Goal: Information Seeking & Learning: Find specific page/section

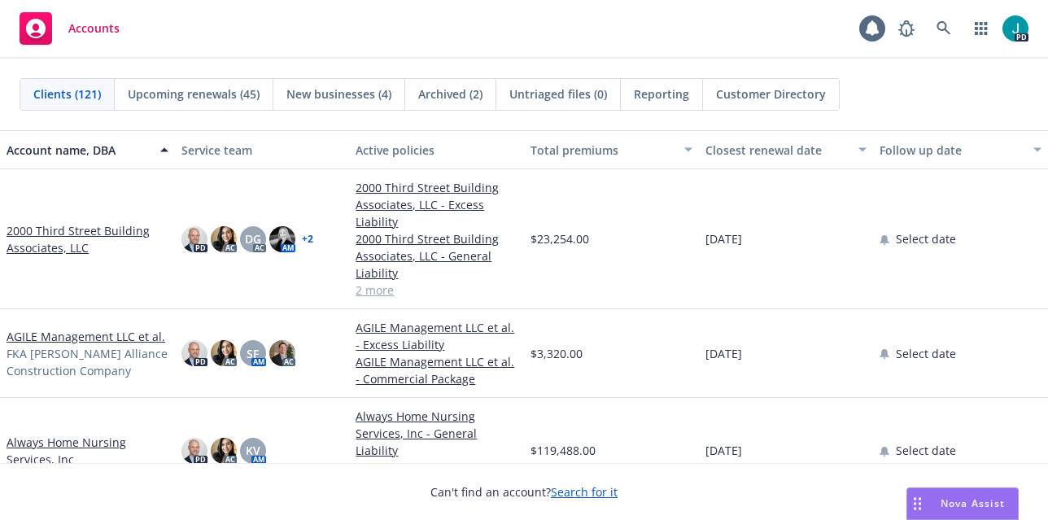
click at [108, 229] on link "2000 Third Street Building Associates, LLC" at bounding box center [88, 239] width 162 height 34
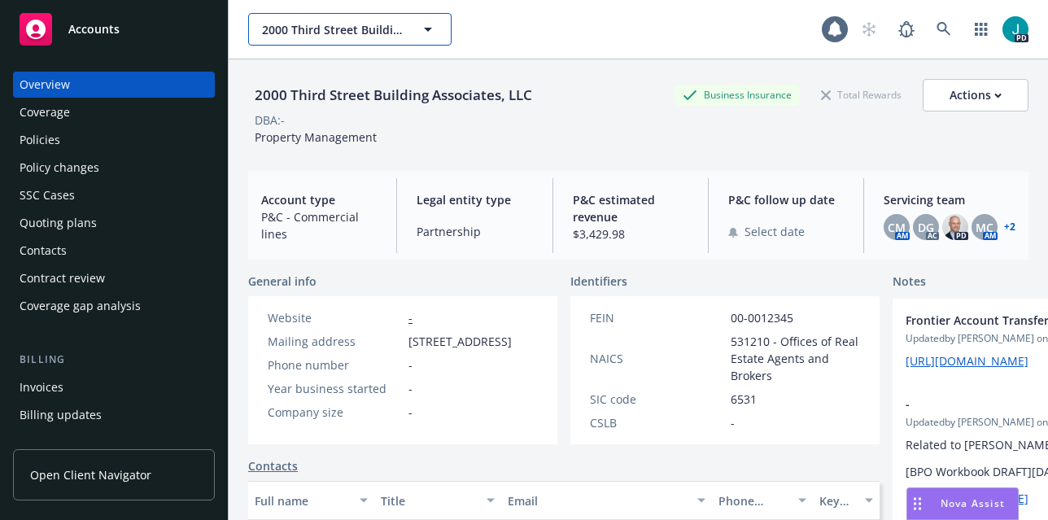
click at [310, 30] on span "2000 Third Street Building Associates, LLC" at bounding box center [332, 29] width 141 height 17
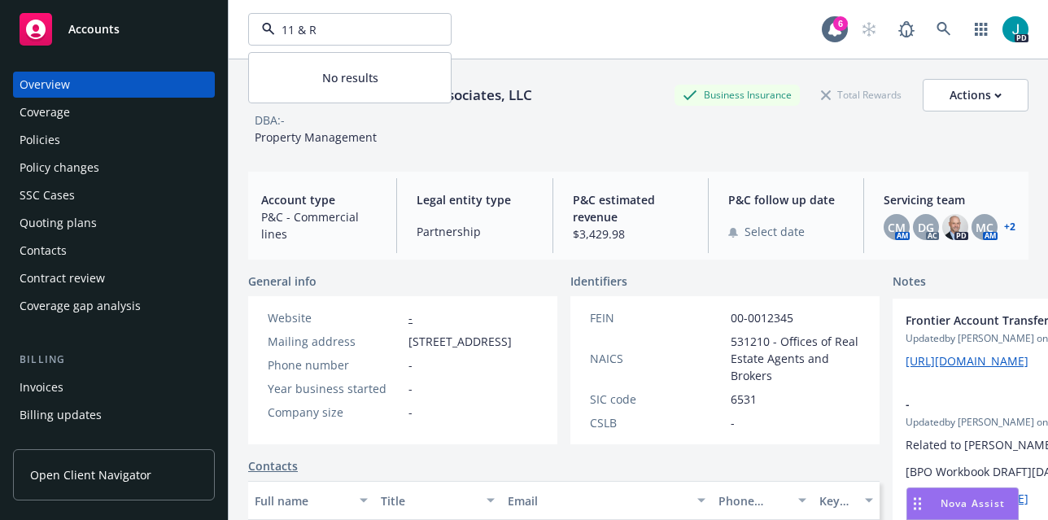
type input "11 & R"
click at [341, 24] on input "11 & R" at bounding box center [346, 29] width 143 height 17
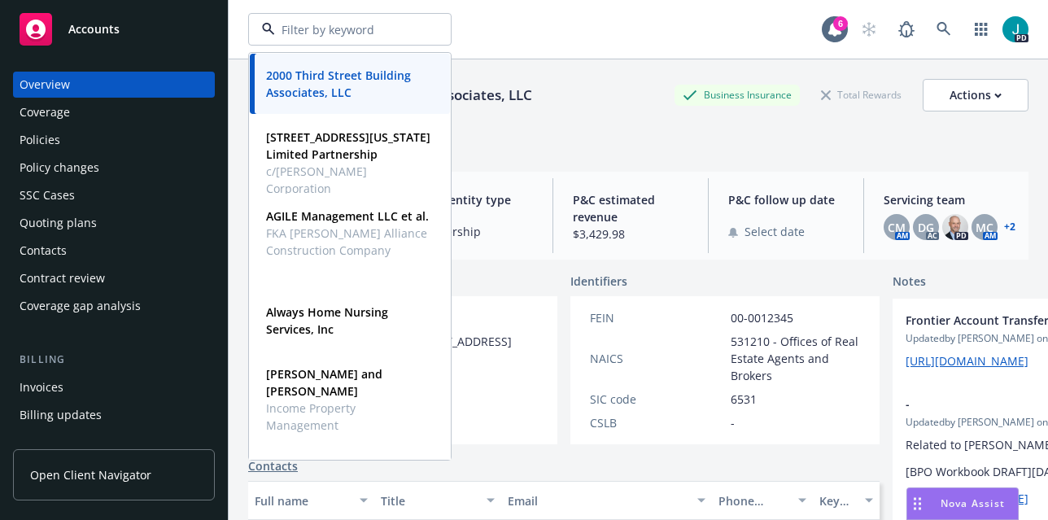
click at [326, 29] on input at bounding box center [346, 29] width 143 height 17
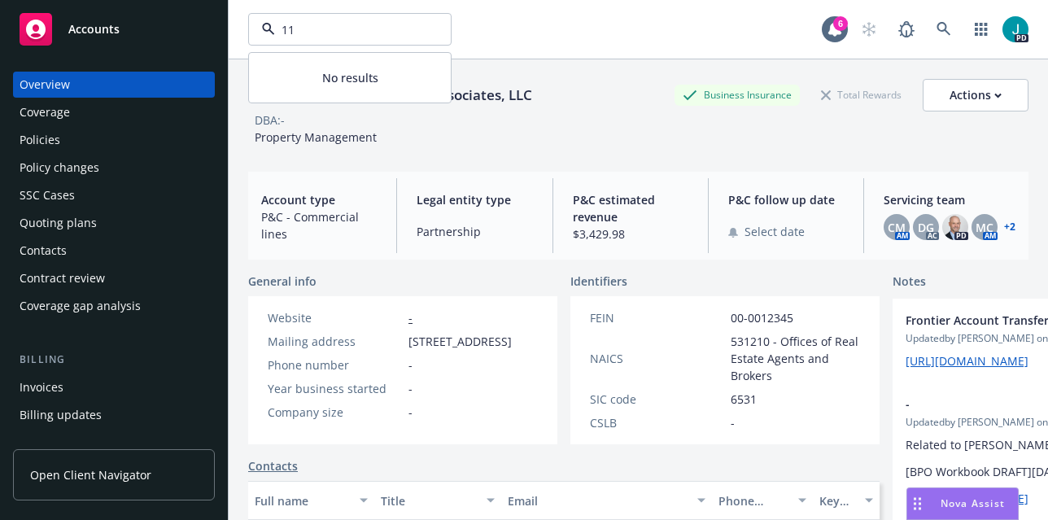
type input "1"
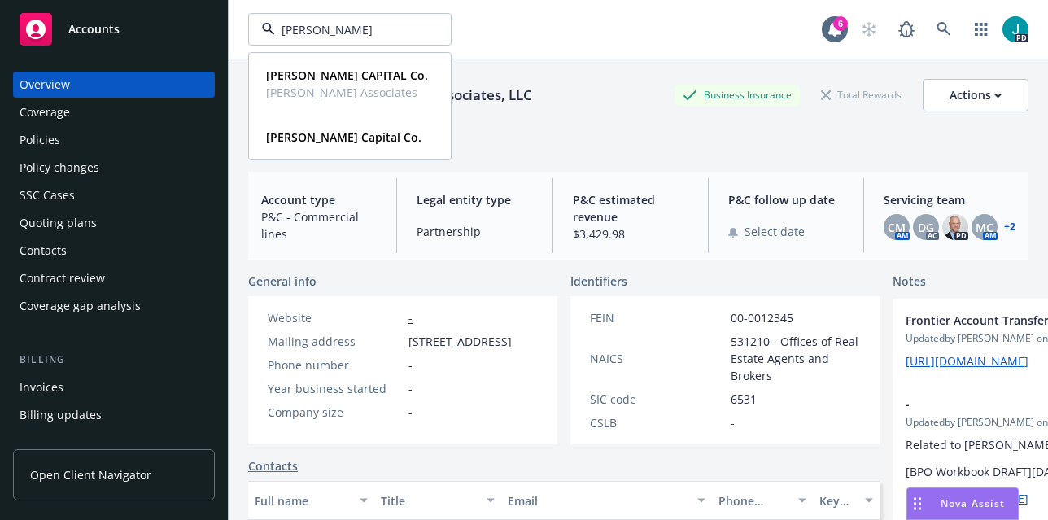
type input "[PERSON_NAME]"
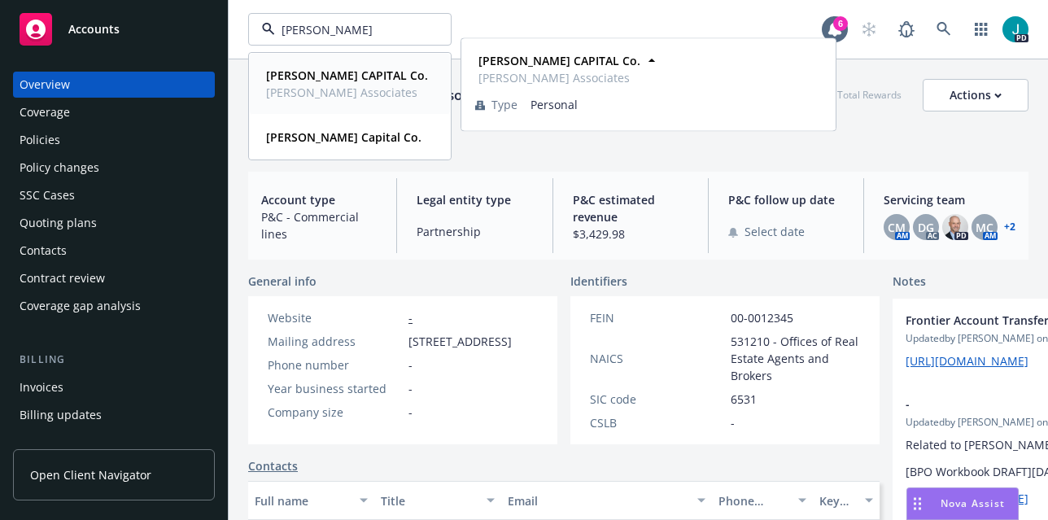
click at [322, 94] on span "[PERSON_NAME] Associates" at bounding box center [347, 92] width 162 height 17
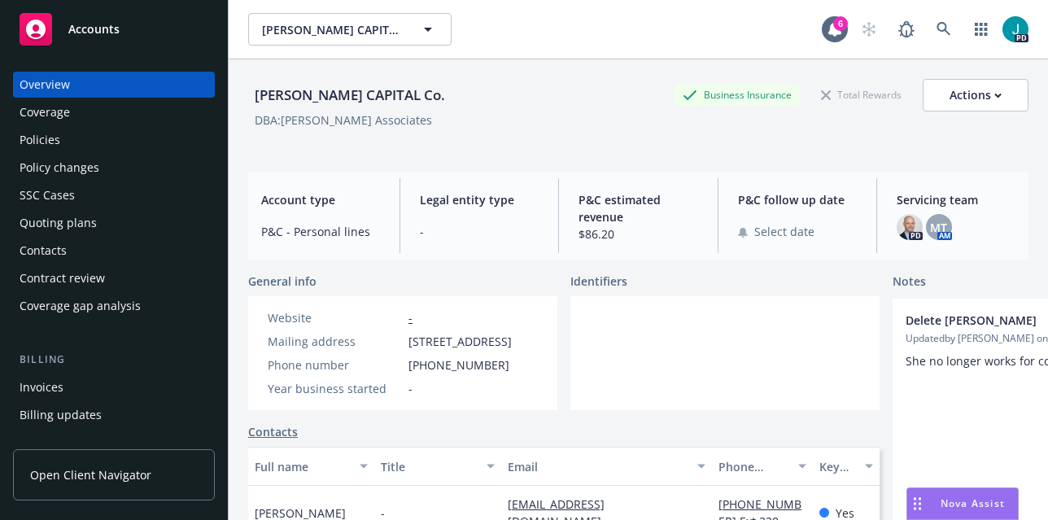
click at [59, 139] on div "Policies" at bounding box center [114, 140] width 189 height 26
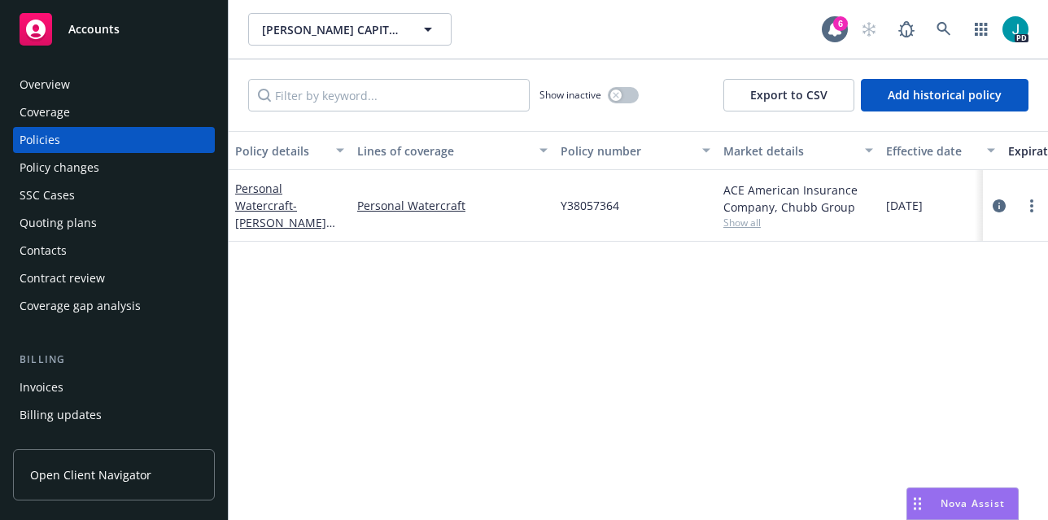
click at [71, 81] on div "Overview" at bounding box center [114, 85] width 189 height 26
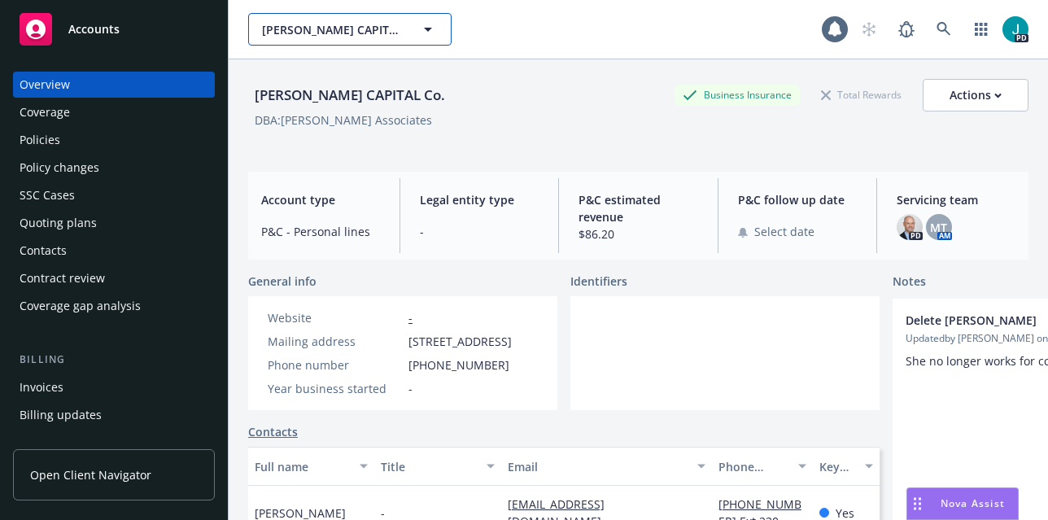
click at [295, 32] on span "[PERSON_NAME] CAPITAL Co." at bounding box center [332, 29] width 141 height 17
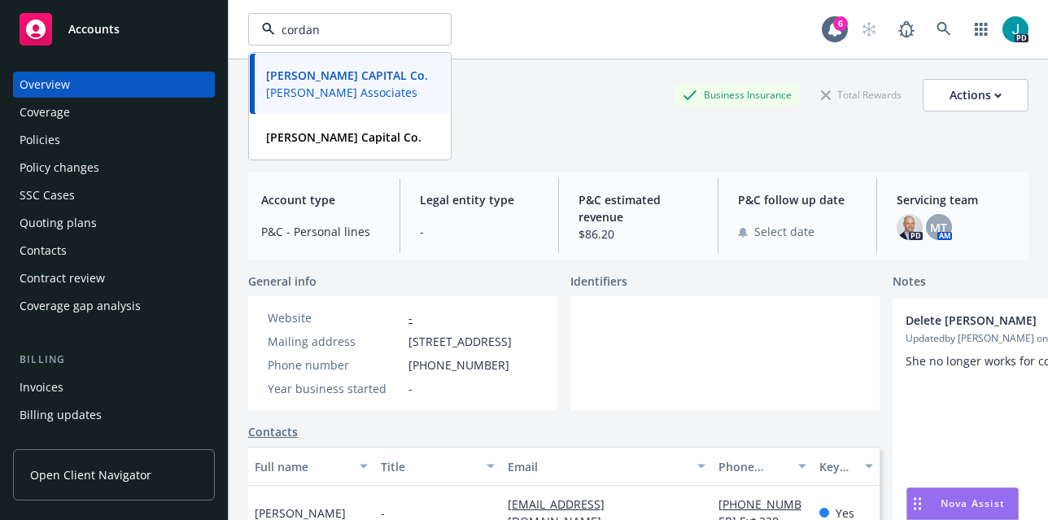
type input "[PERSON_NAME]"
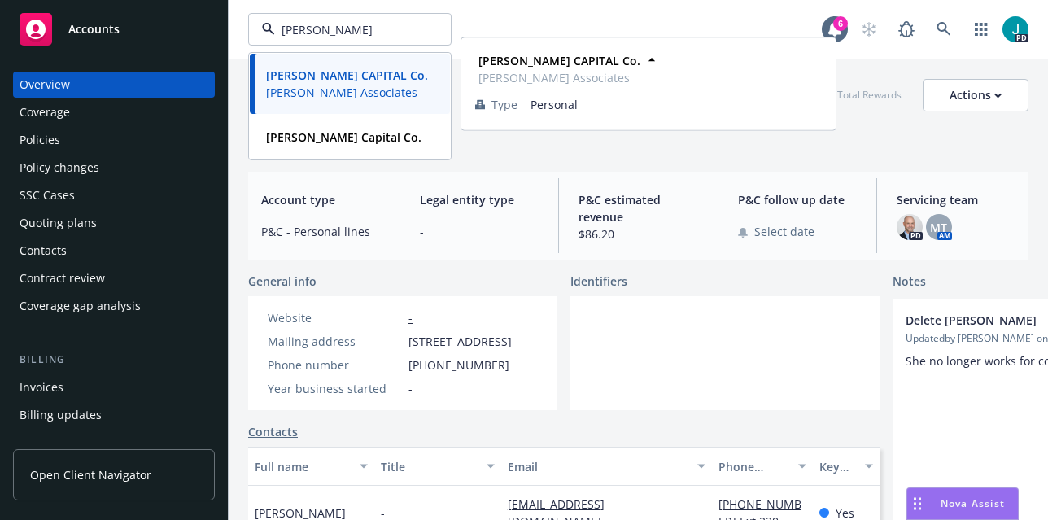
click at [286, 86] on span "[PERSON_NAME] Associates" at bounding box center [347, 92] width 162 height 17
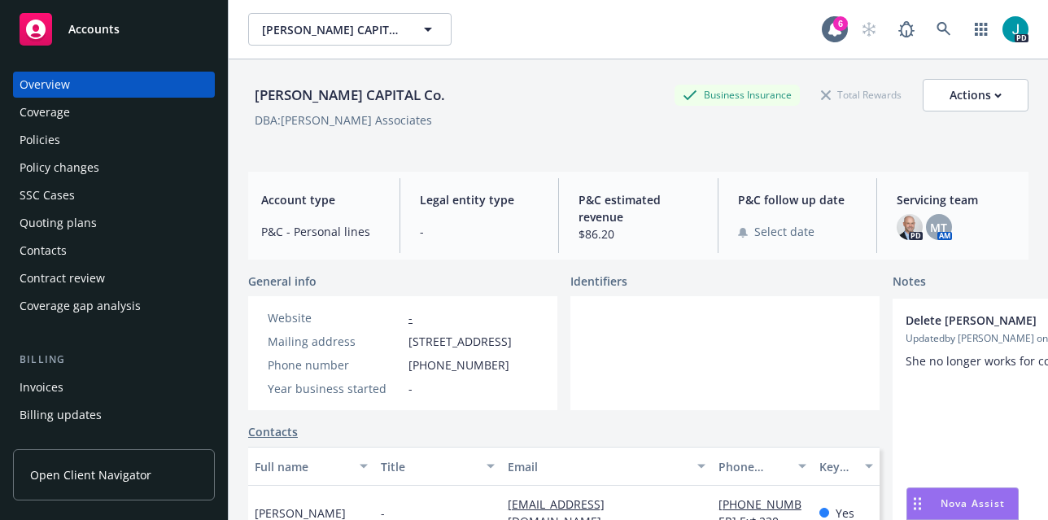
click at [37, 141] on div "Policies" at bounding box center [40, 140] width 41 height 26
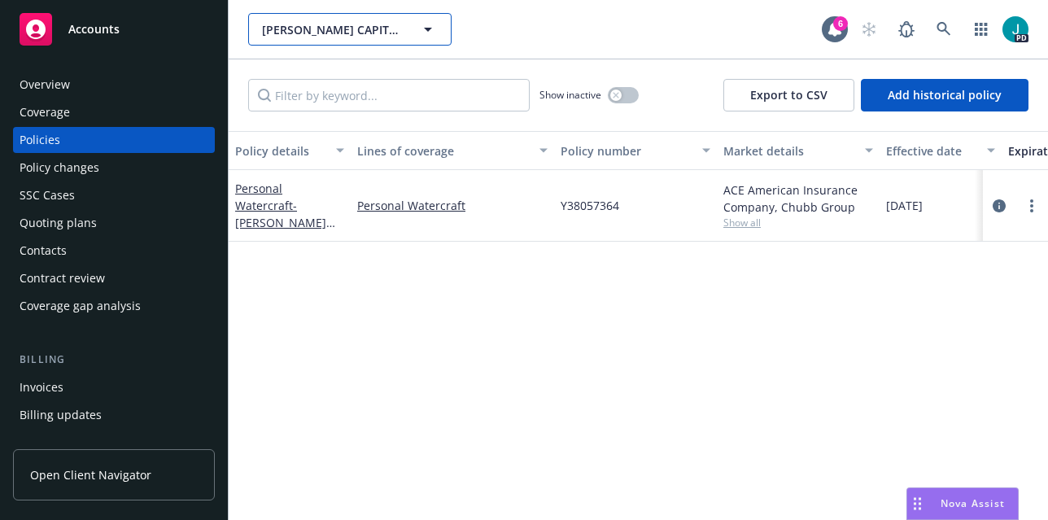
click at [304, 26] on span "[PERSON_NAME] CAPITAL Co." at bounding box center [332, 29] width 141 height 17
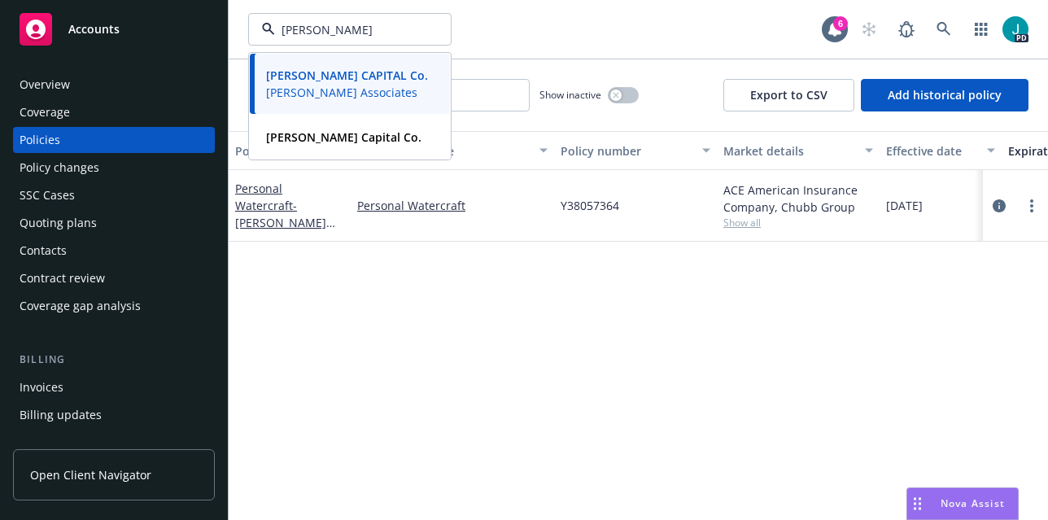
type input "[PERSON_NAME]"
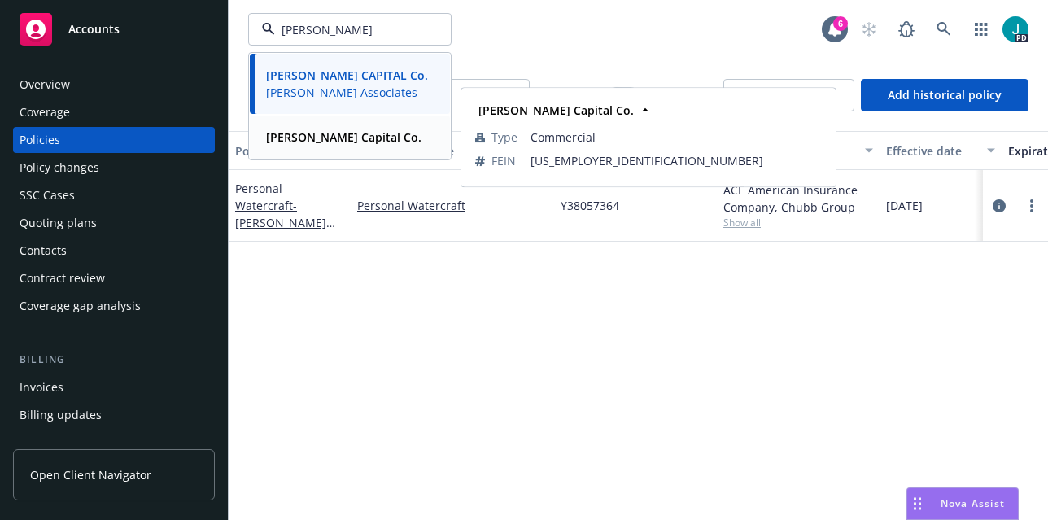
click at [312, 142] on strong "[PERSON_NAME] Capital Co." at bounding box center [343, 136] width 155 height 15
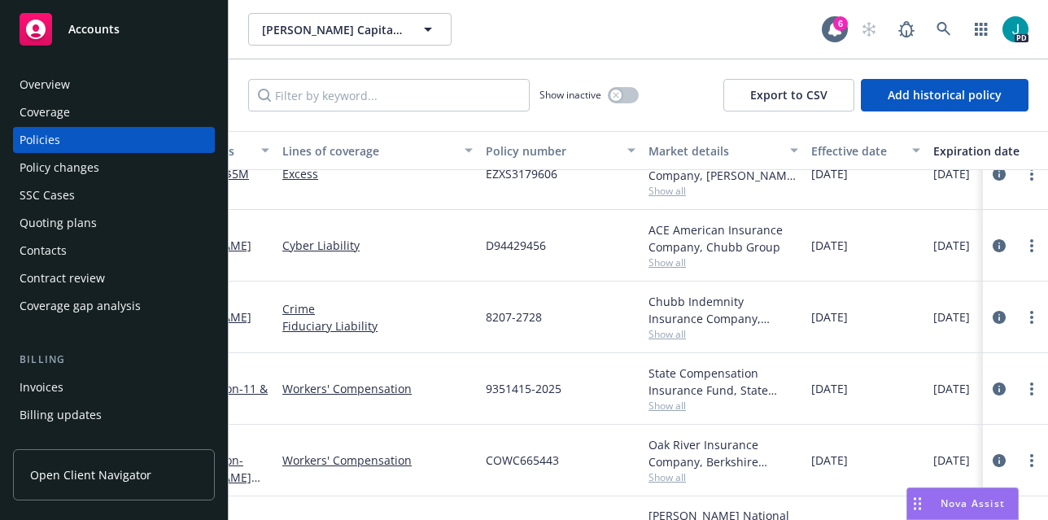
scroll to position [753, 0]
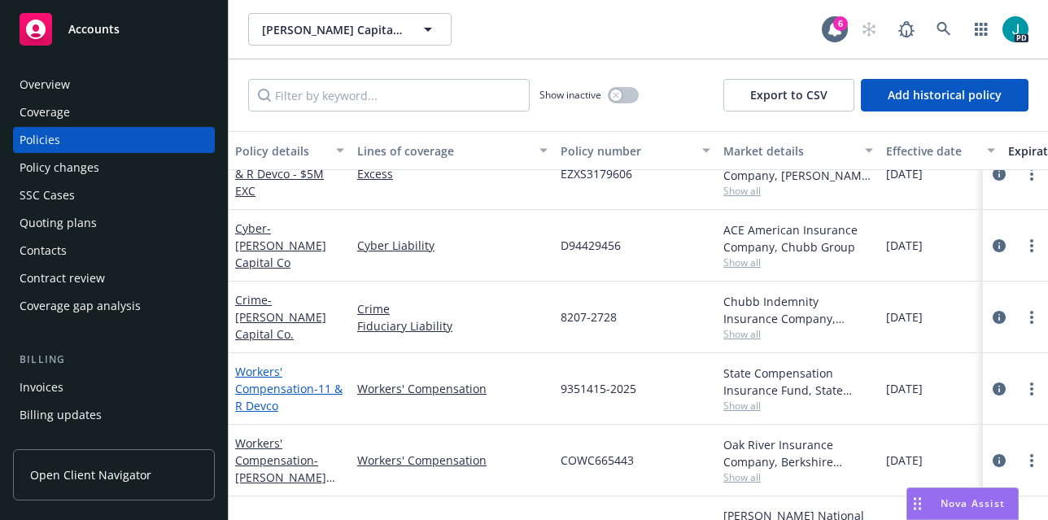
click at [267, 384] on link "Workers' Compensation - 11 & R Devco" at bounding box center [288, 389] width 107 height 50
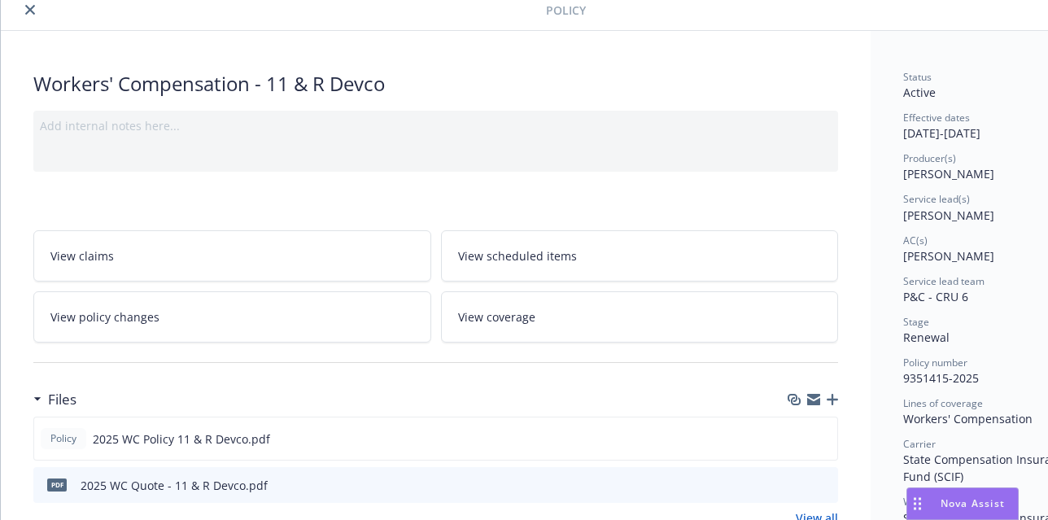
scroll to position [130, 0]
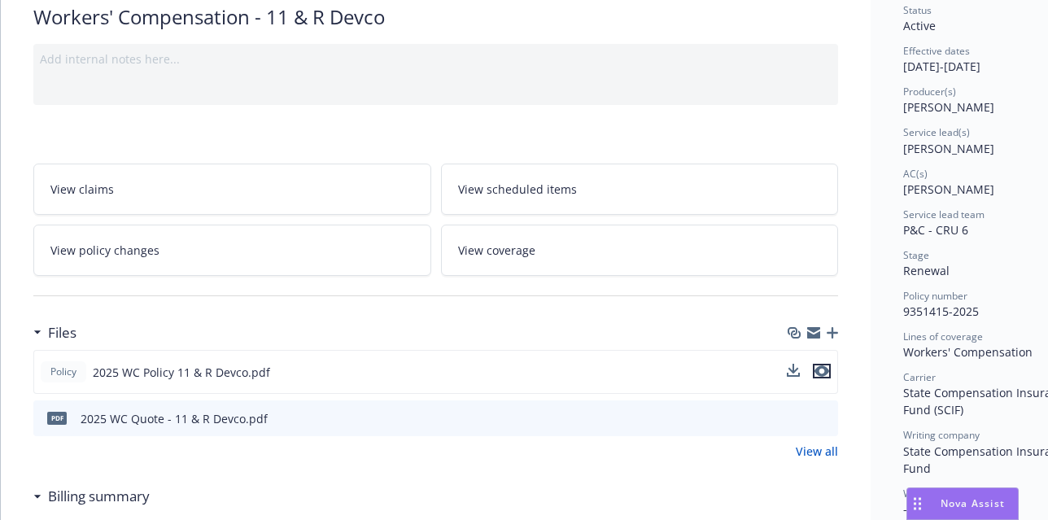
click at [823, 373] on icon "preview file" at bounding box center [822, 370] width 15 height 11
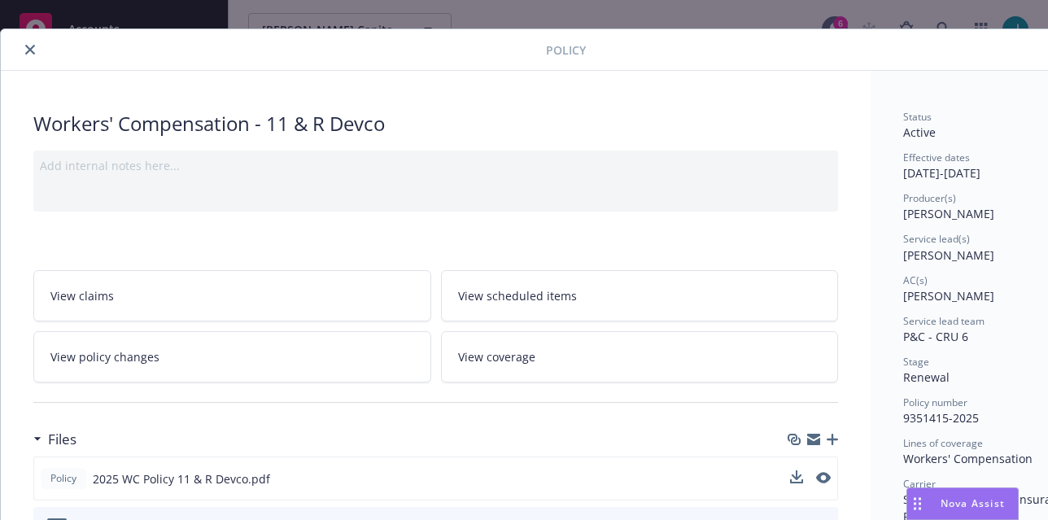
scroll to position [0, 0]
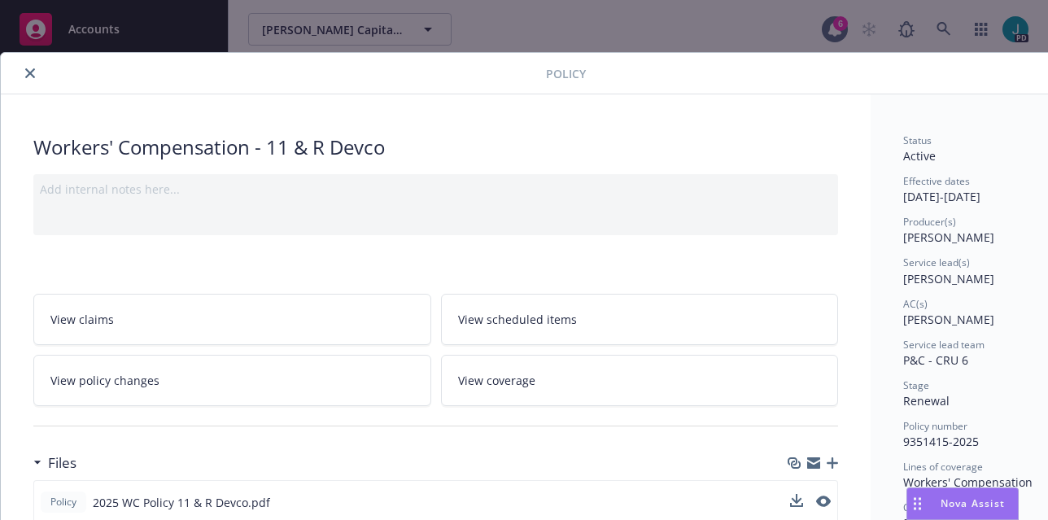
click at [32, 74] on icon "close" at bounding box center [30, 73] width 10 height 10
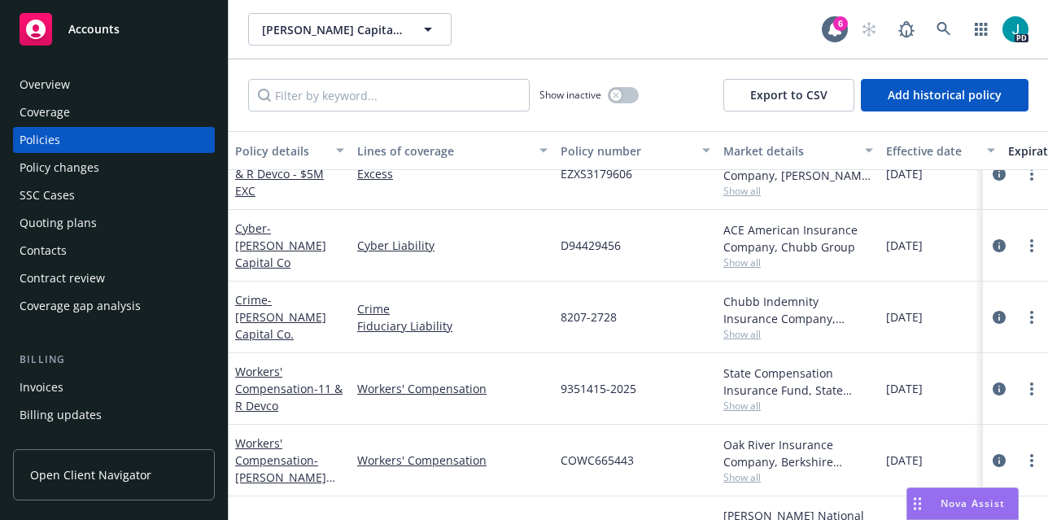
click at [51, 90] on div "Overview" at bounding box center [45, 85] width 50 height 26
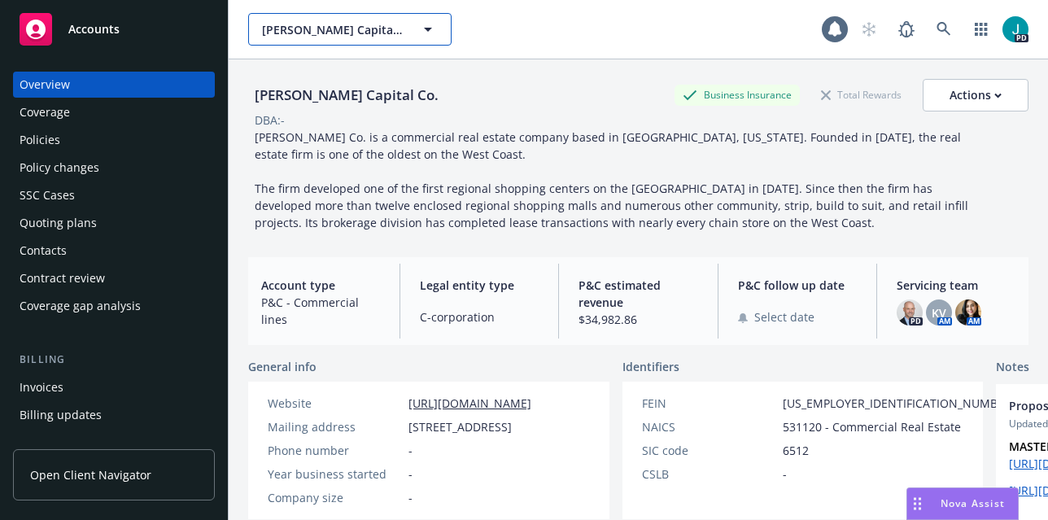
click at [302, 25] on span "[PERSON_NAME] Capital Co." at bounding box center [332, 29] width 141 height 17
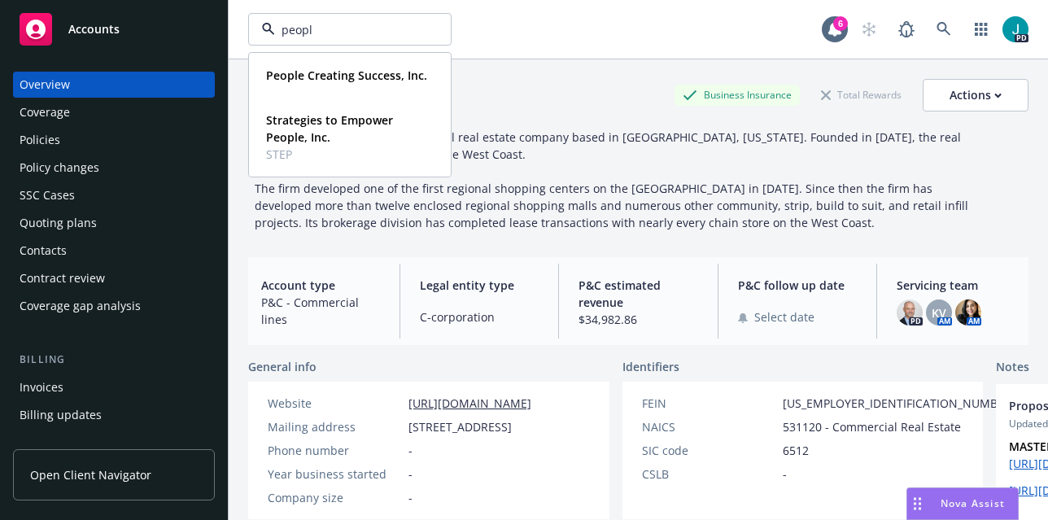
type input "people"
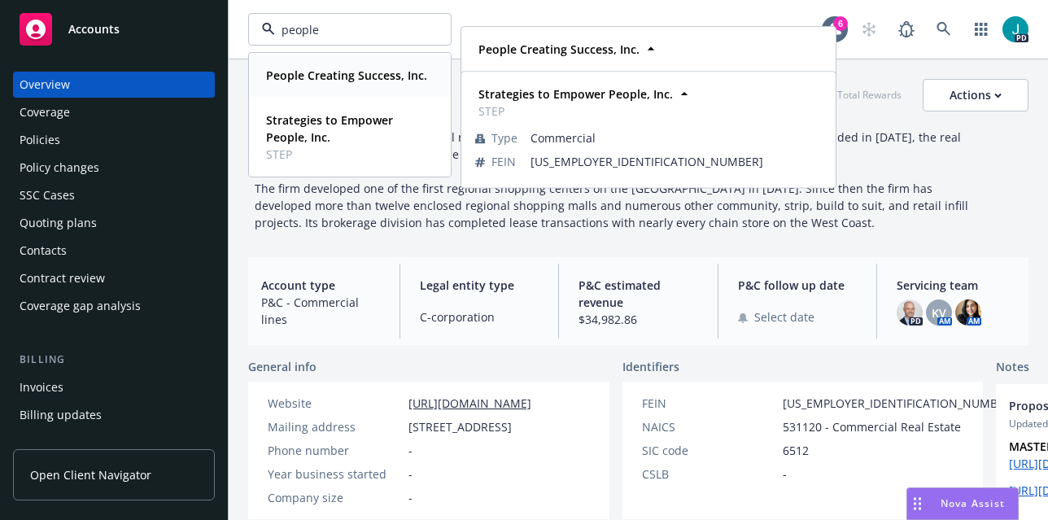
click at [294, 81] on strong "People Creating Success, Inc." at bounding box center [346, 75] width 161 height 15
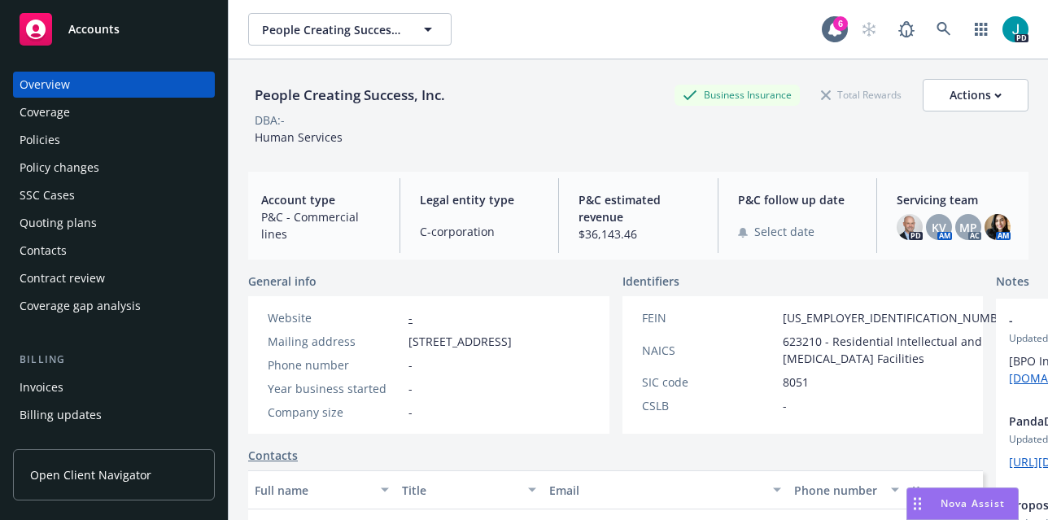
click at [61, 142] on div "Policies" at bounding box center [114, 140] width 189 height 26
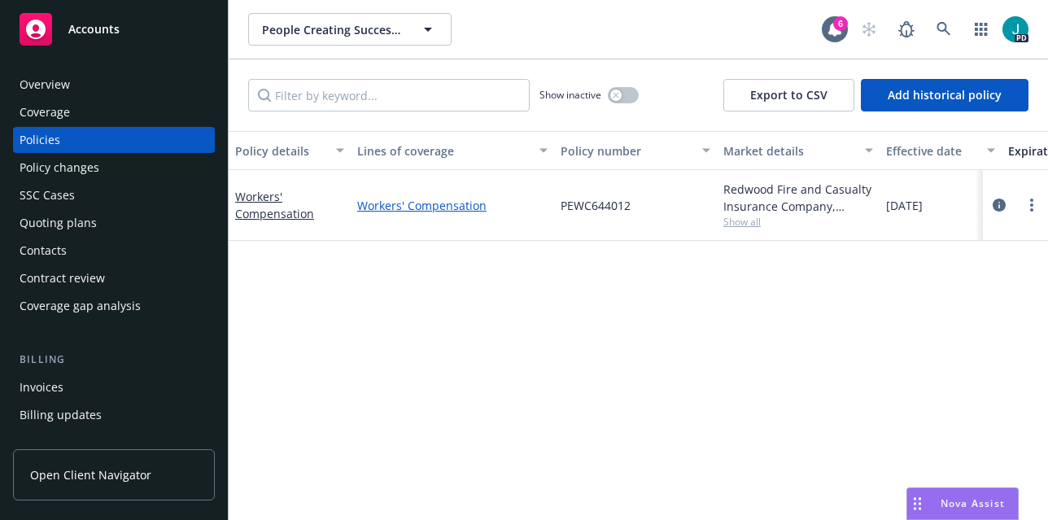
drag, startPoint x: 558, startPoint y: 203, endPoint x: 539, endPoint y: 207, distance: 19.2
click at [539, 207] on div "Workers' Compensation Workers' Compensation PEWC644012 Redwood Fire and Casualt…" at bounding box center [1014, 205] width 1570 height 71
